Goal: Navigation & Orientation: Find specific page/section

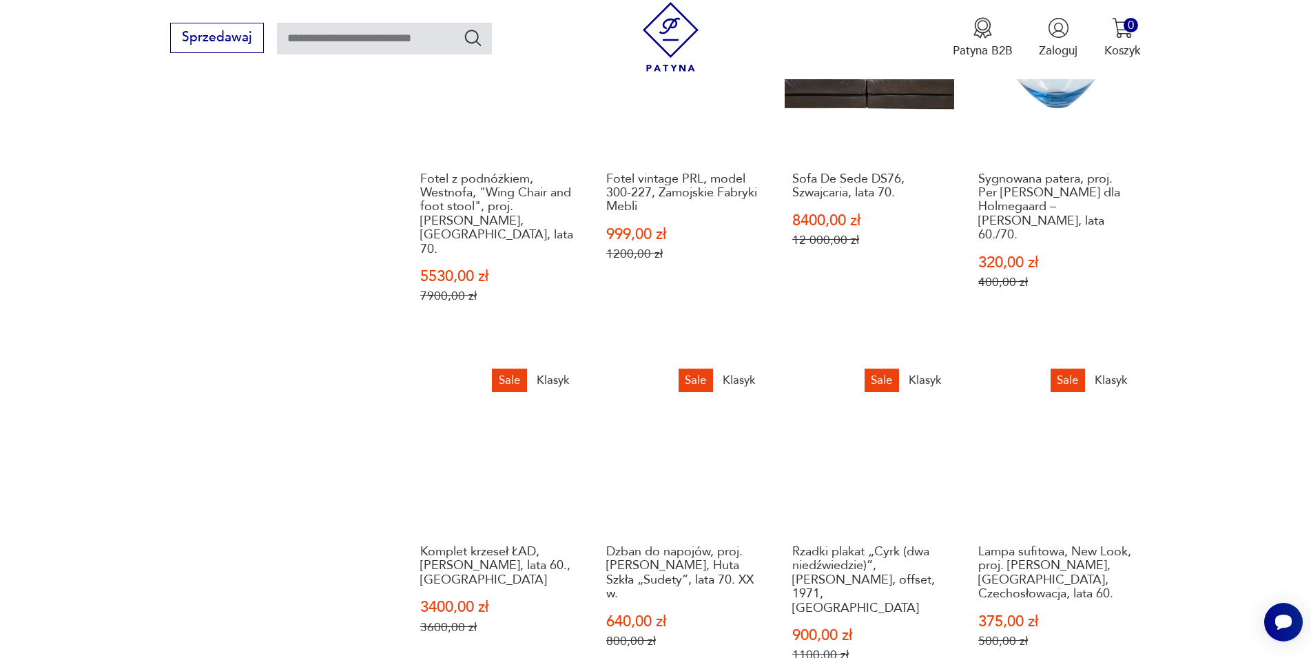
scroll to position [914, 0]
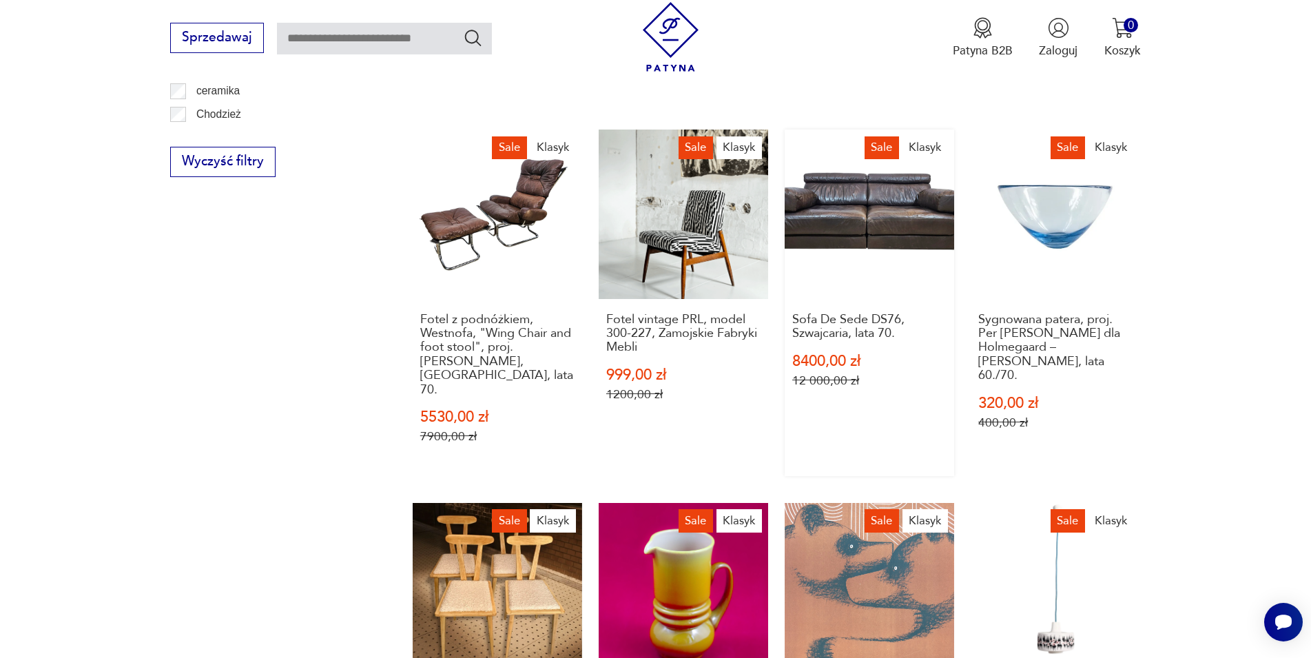
click at [884, 220] on link "Sale Klasyk Sofa De Sede DS76, [GEOGRAPHIC_DATA], lata 70. 8400,00 zł 12 000,00…" at bounding box center [868, 302] width 169 height 346
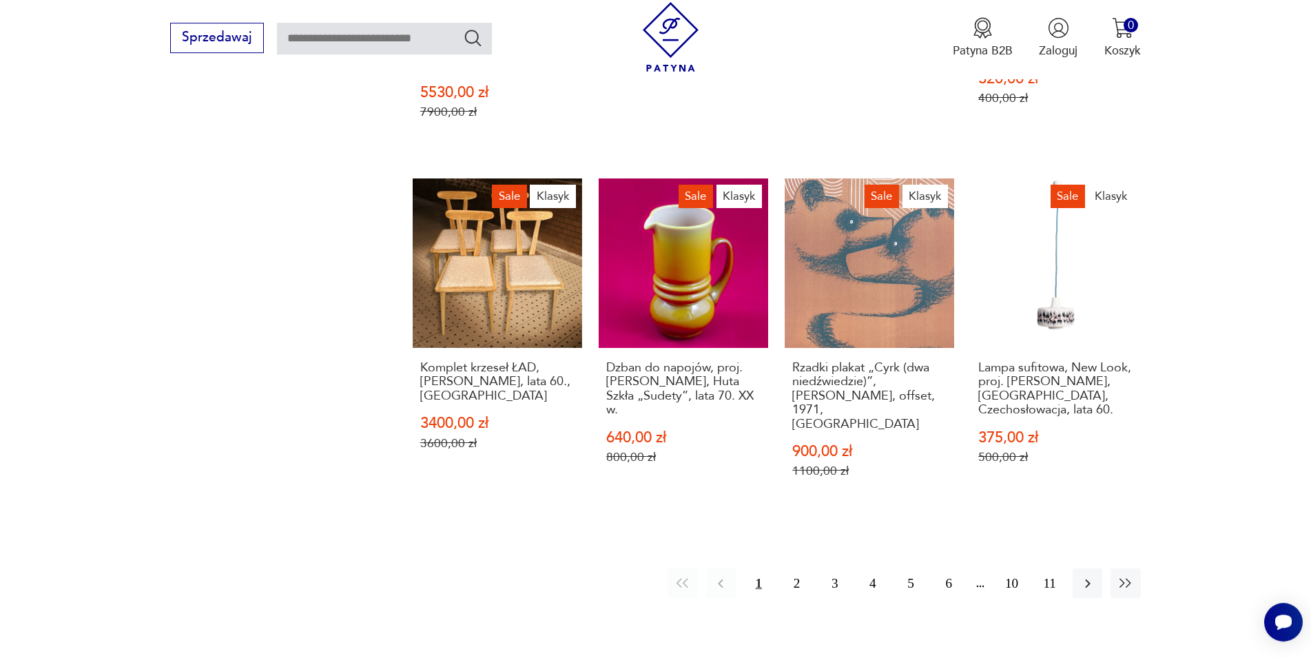
scroll to position [1265, 0]
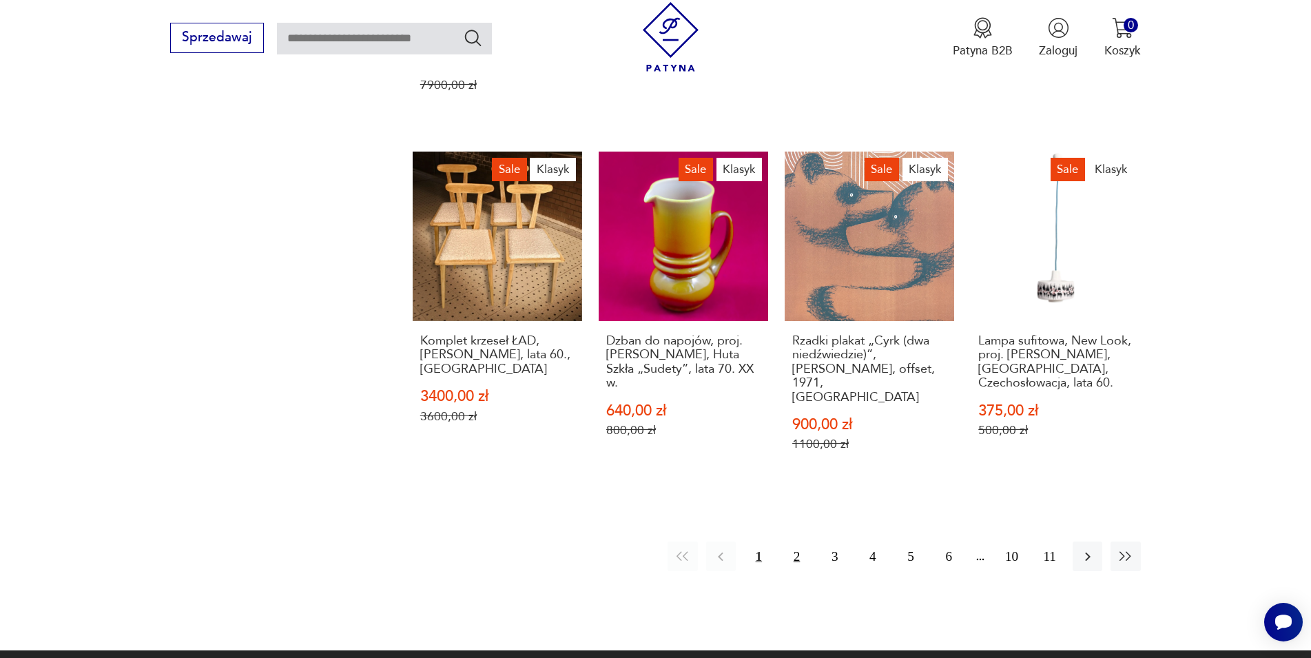
click at [795, 541] on button "2" at bounding box center [797, 556] width 30 height 30
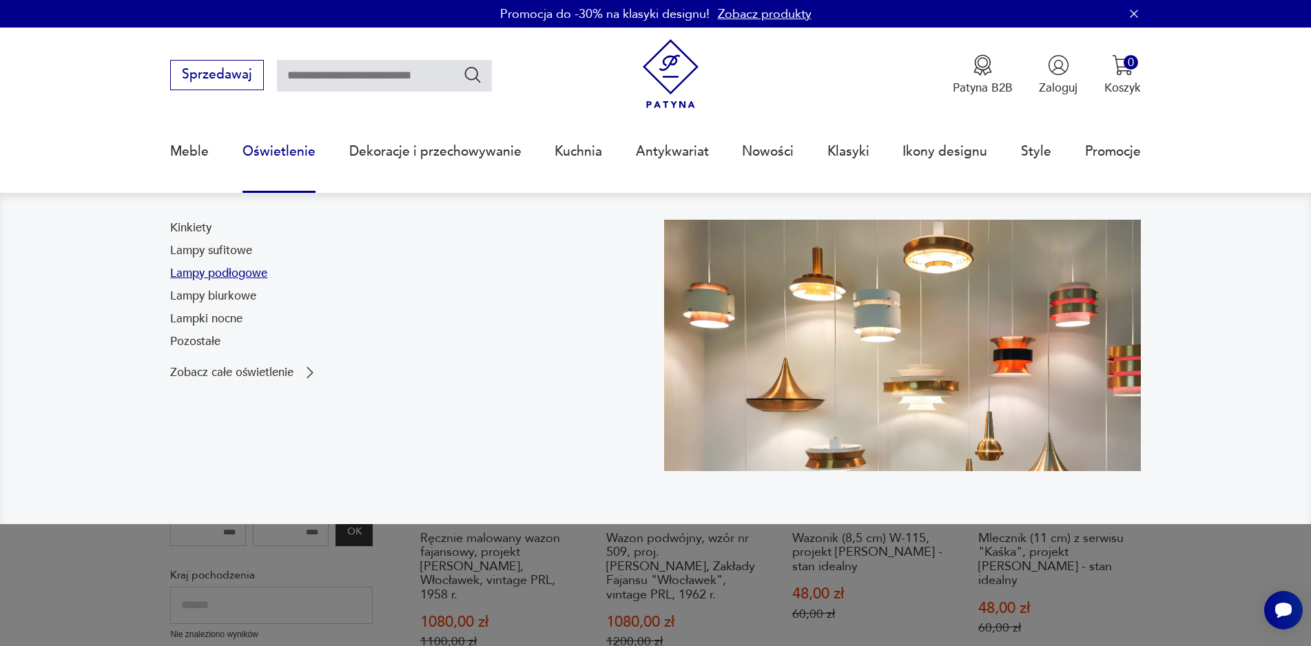
click at [238, 273] on link "Lampy podłogowe" at bounding box center [218, 273] width 97 height 17
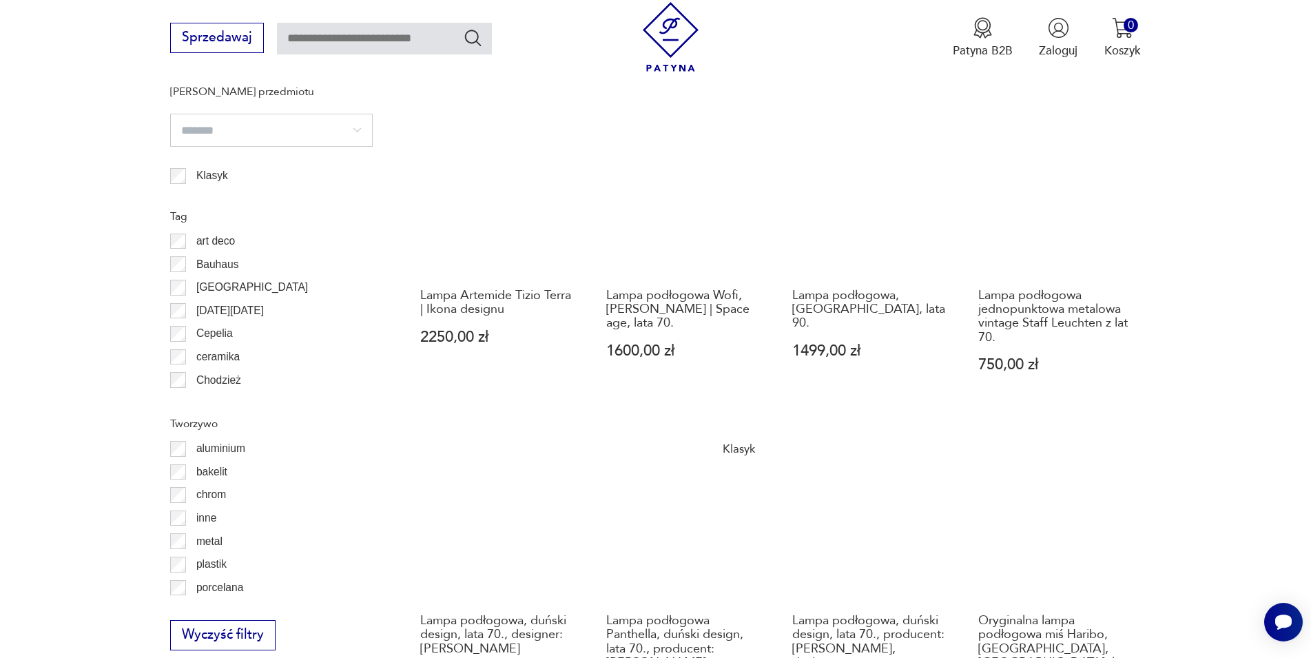
scroll to position [1025, 0]
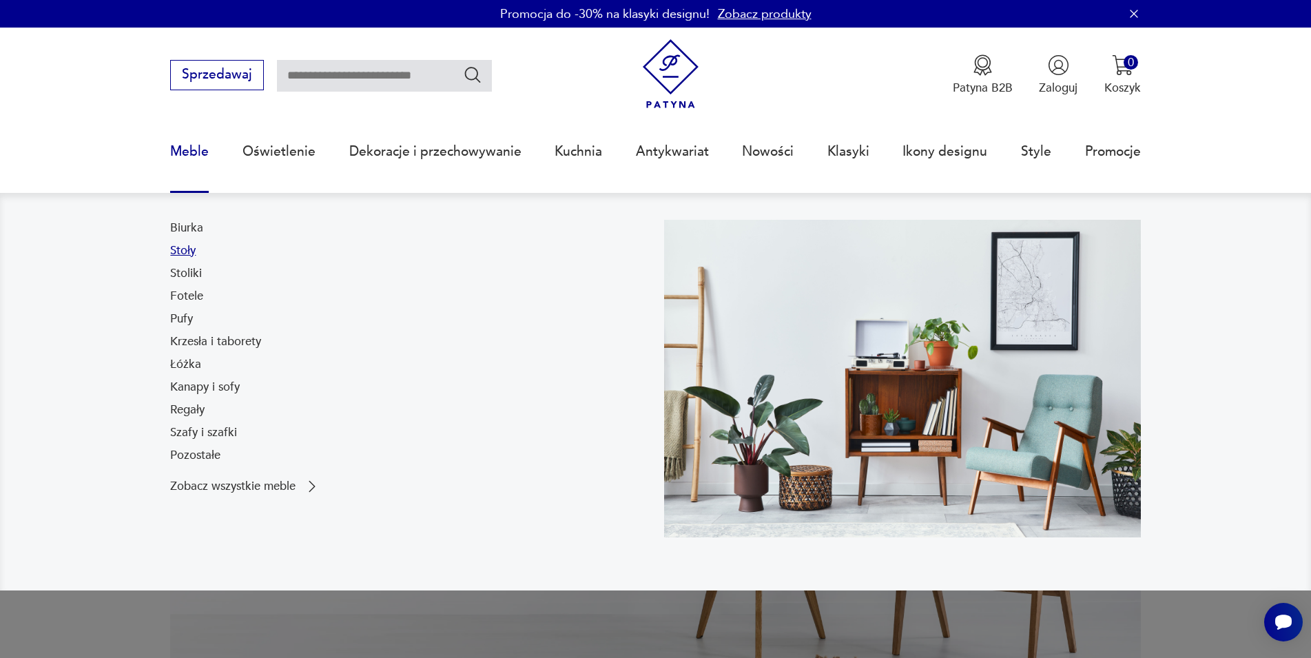
click at [183, 250] on link "Stoły" at bounding box center [182, 250] width 25 height 17
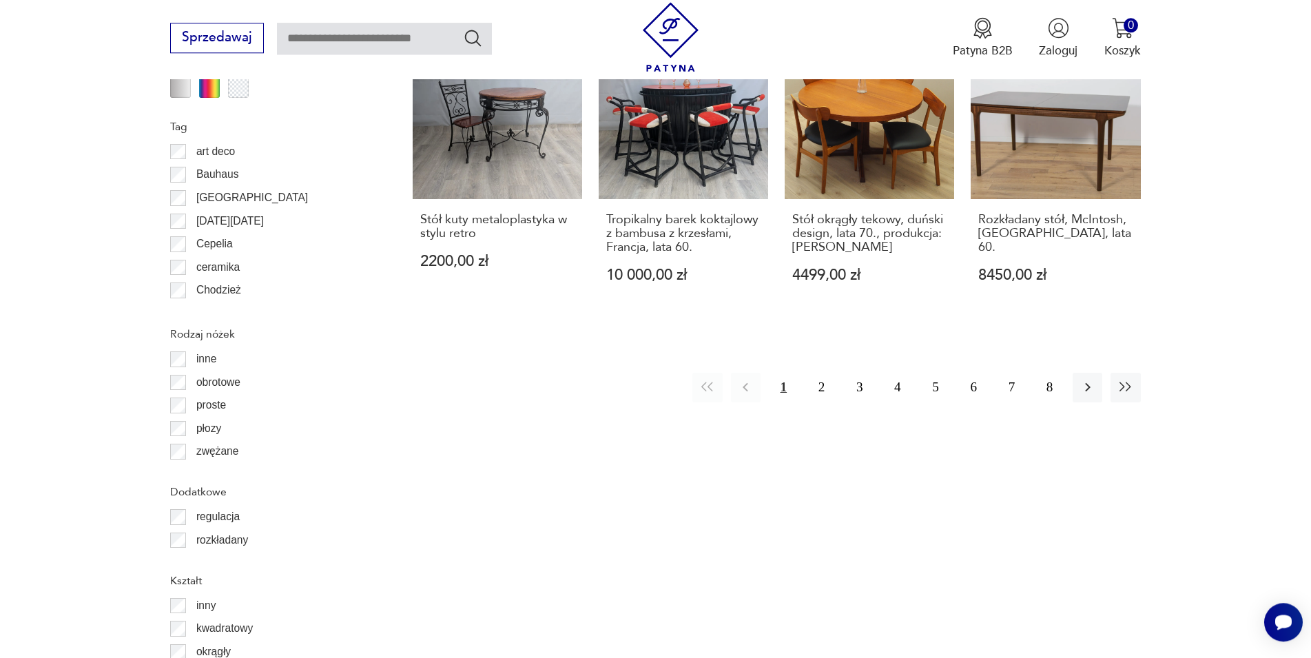
scroll to position [1707, 0]
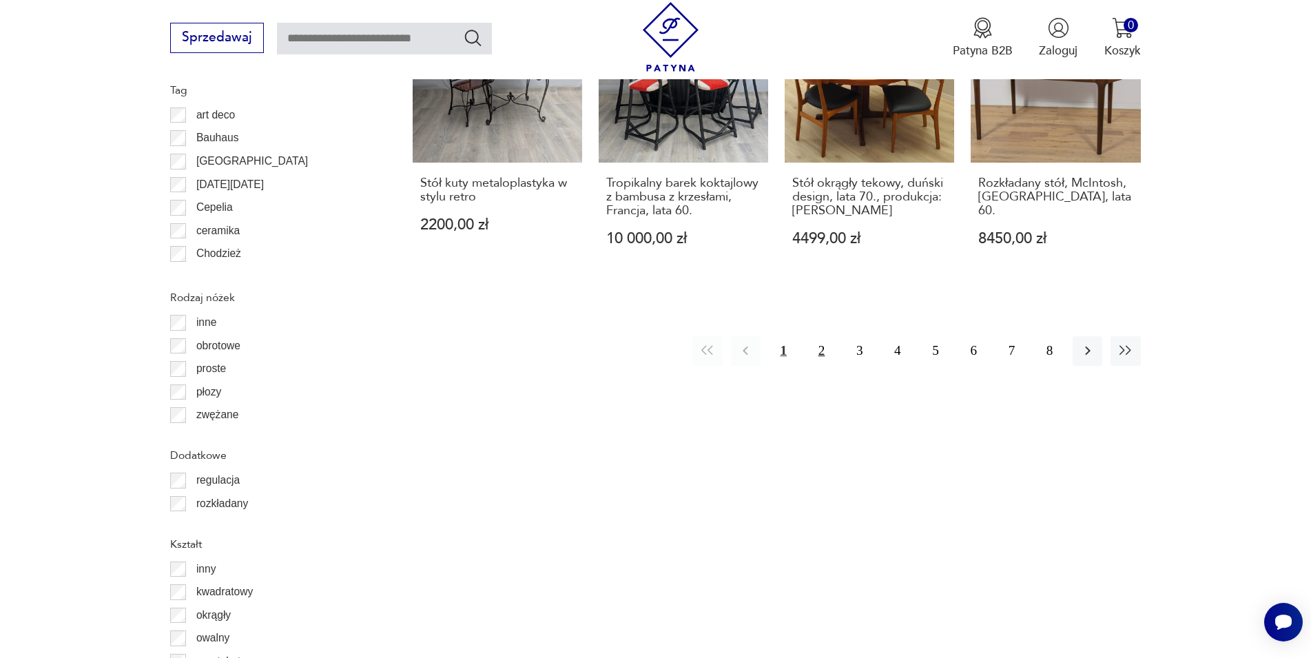
click at [825, 343] on button "2" at bounding box center [821, 351] width 30 height 30
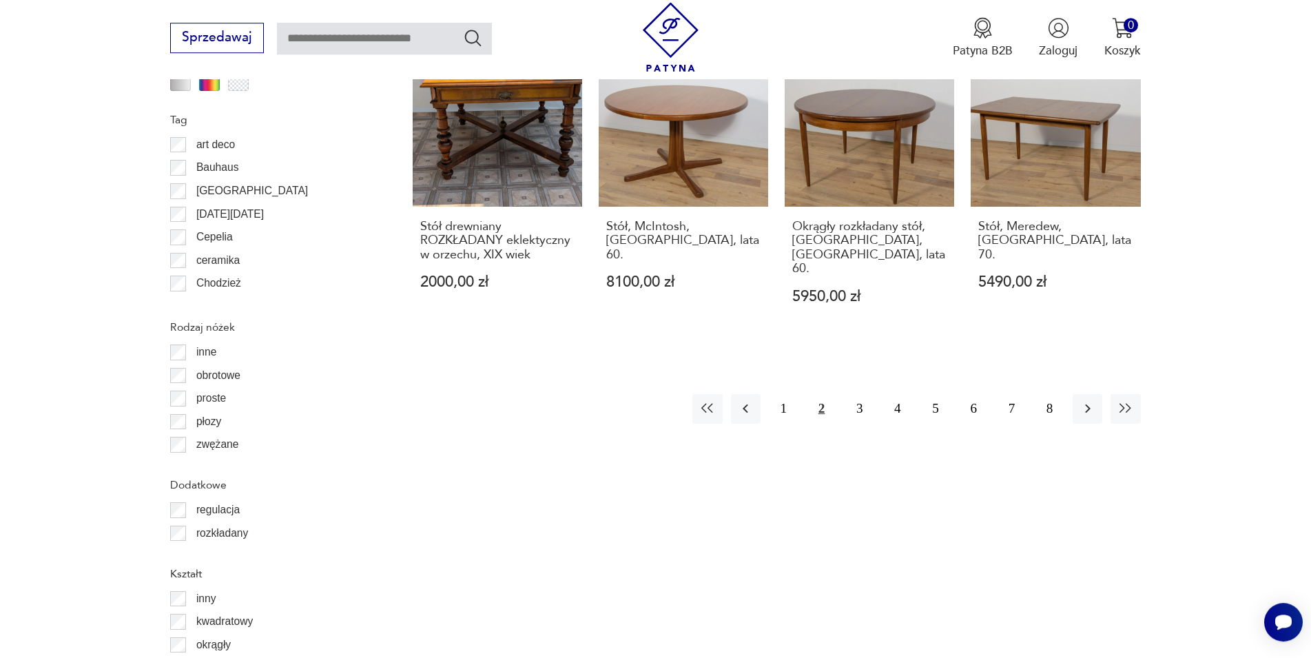
scroll to position [1802, 0]
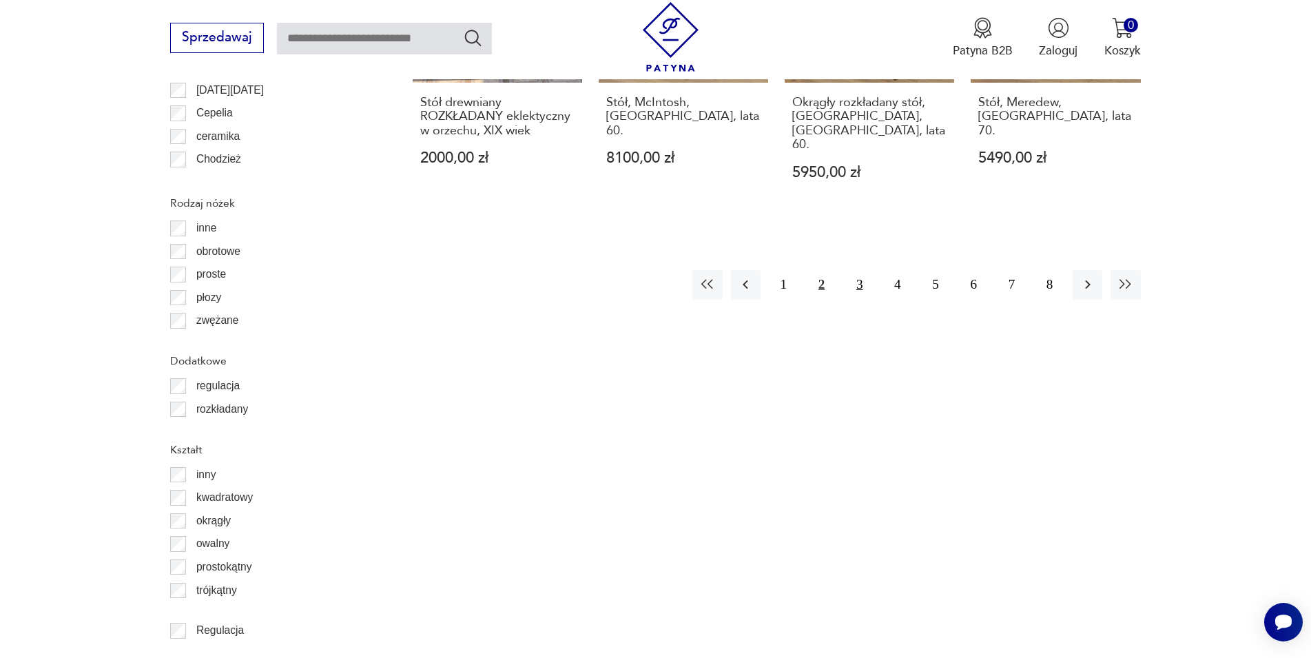
click at [854, 270] on button "3" at bounding box center [859, 285] width 30 height 30
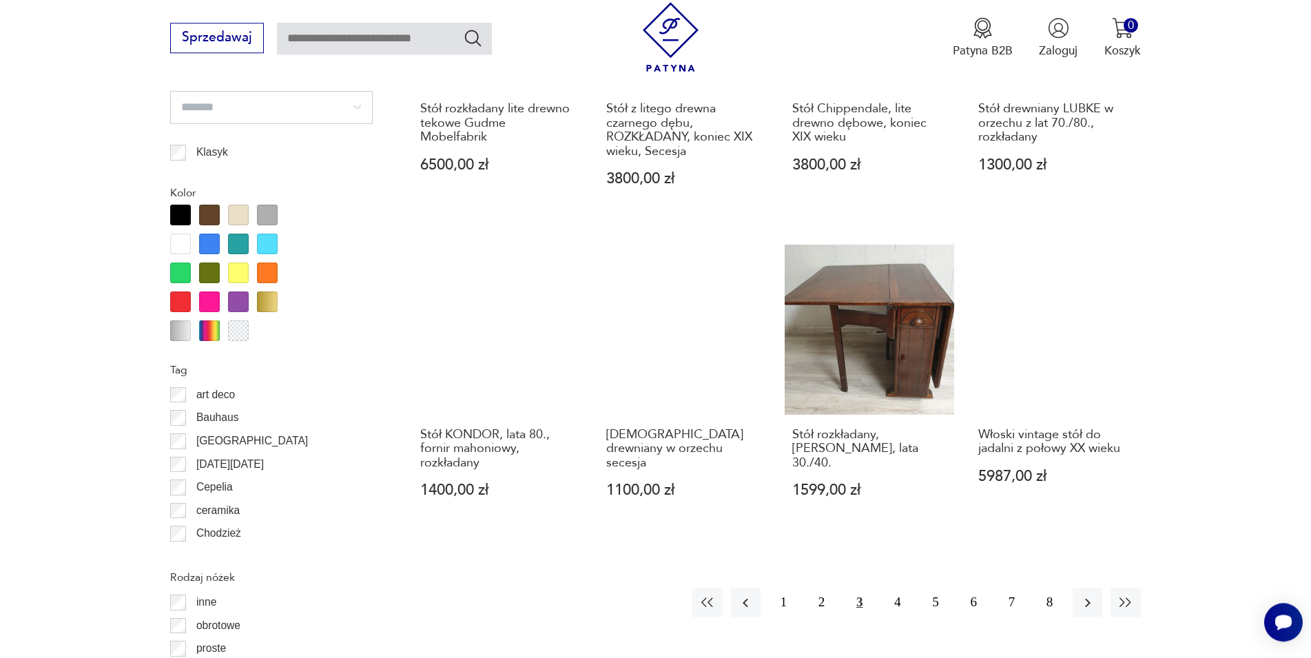
scroll to position [1474, 0]
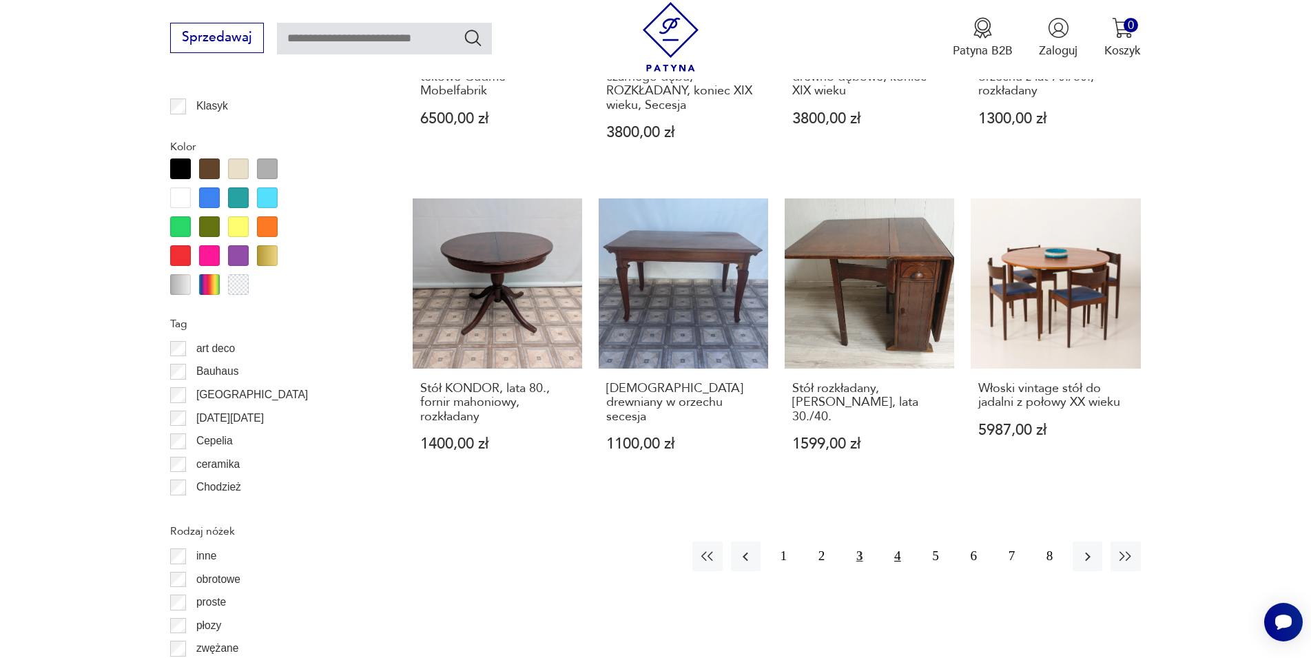
click at [896, 559] on button "4" at bounding box center [897, 556] width 30 height 30
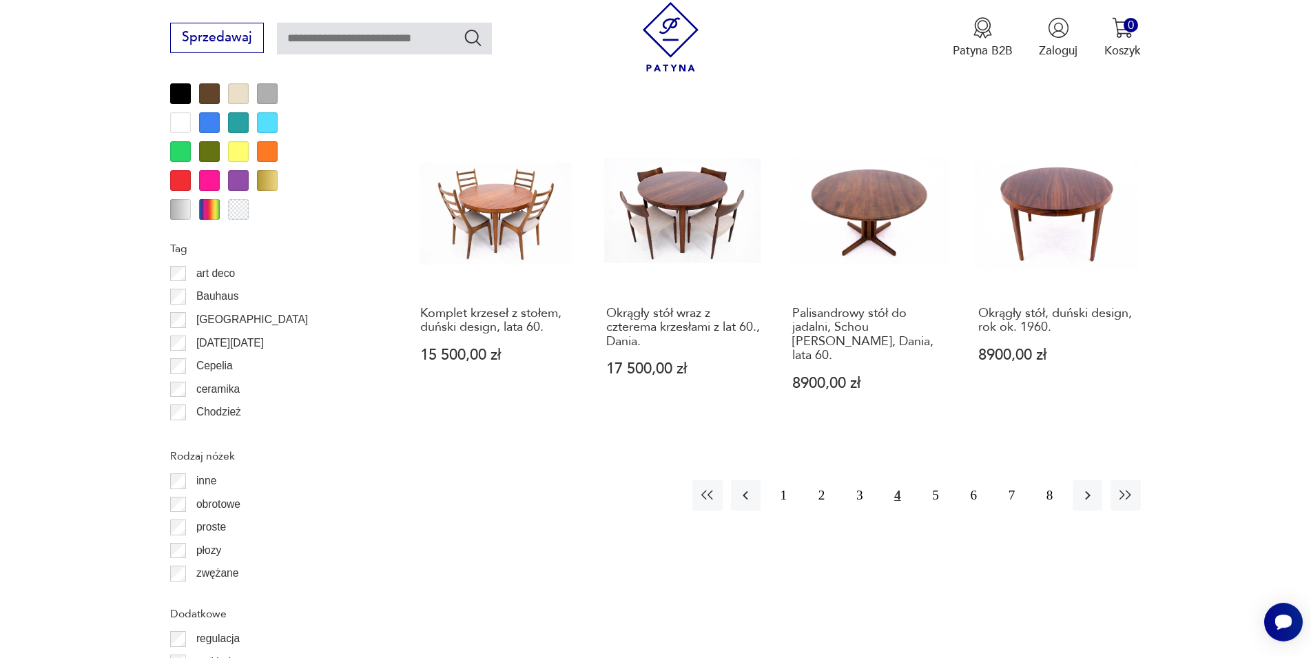
scroll to position [1567, 0]
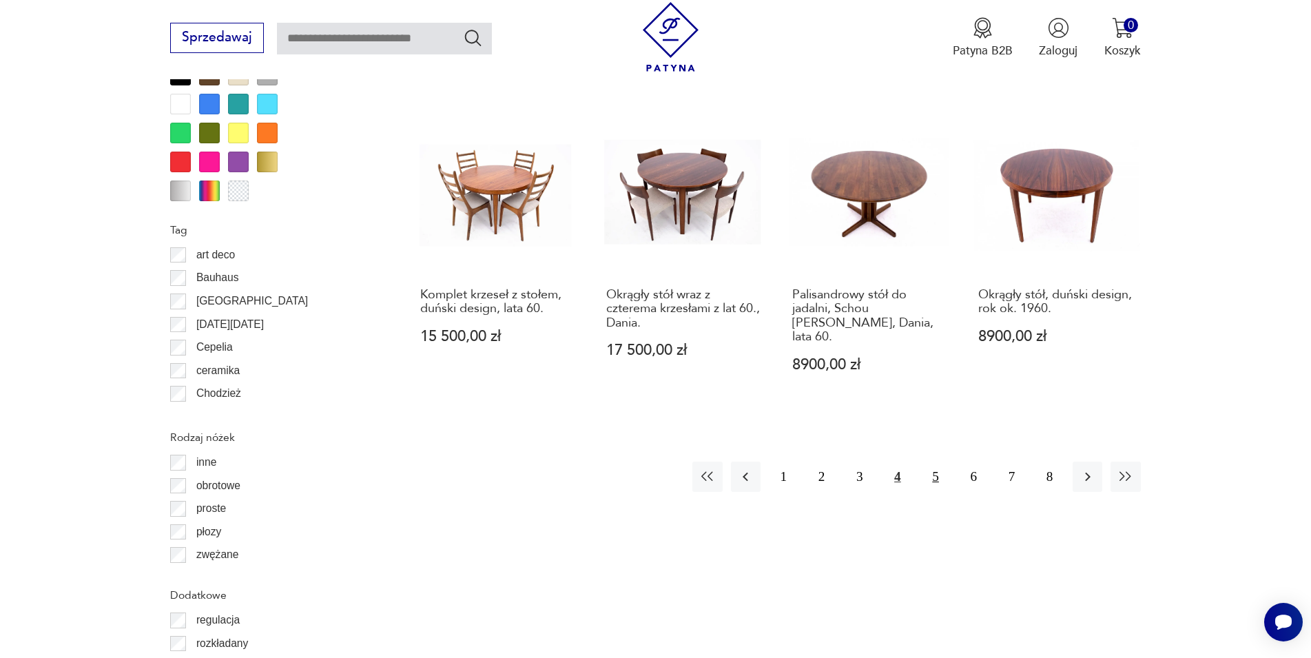
click at [933, 461] on button "5" at bounding box center [936, 476] width 30 height 30
